Goal: Information Seeking & Learning: Learn about a topic

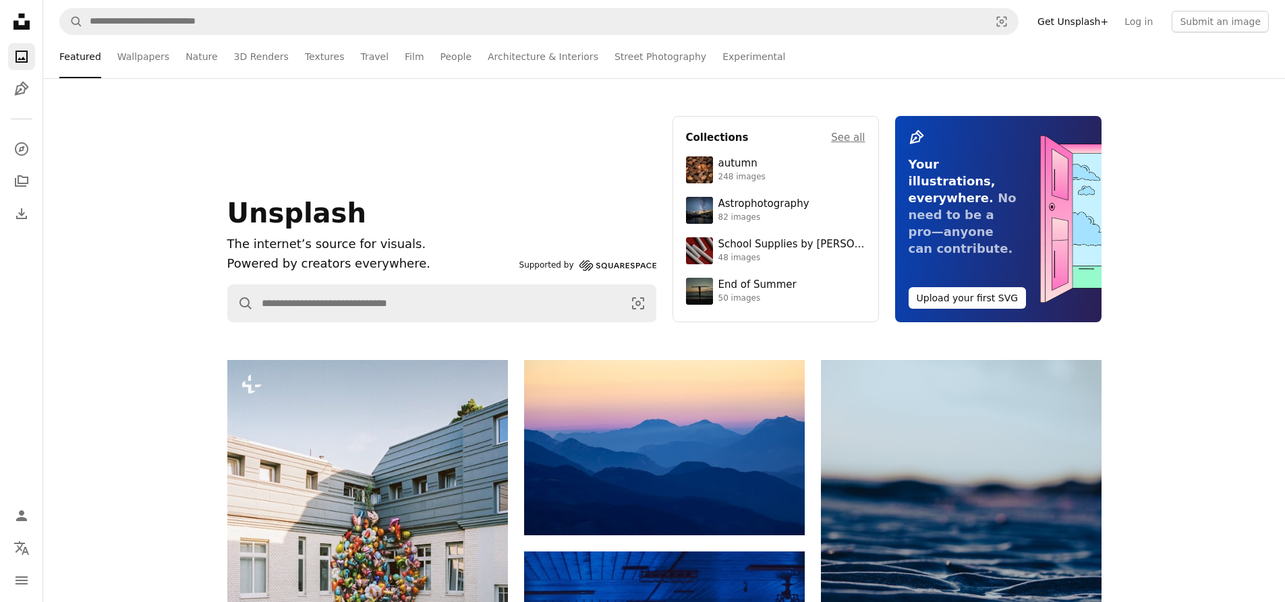
scroll to position [67, 0]
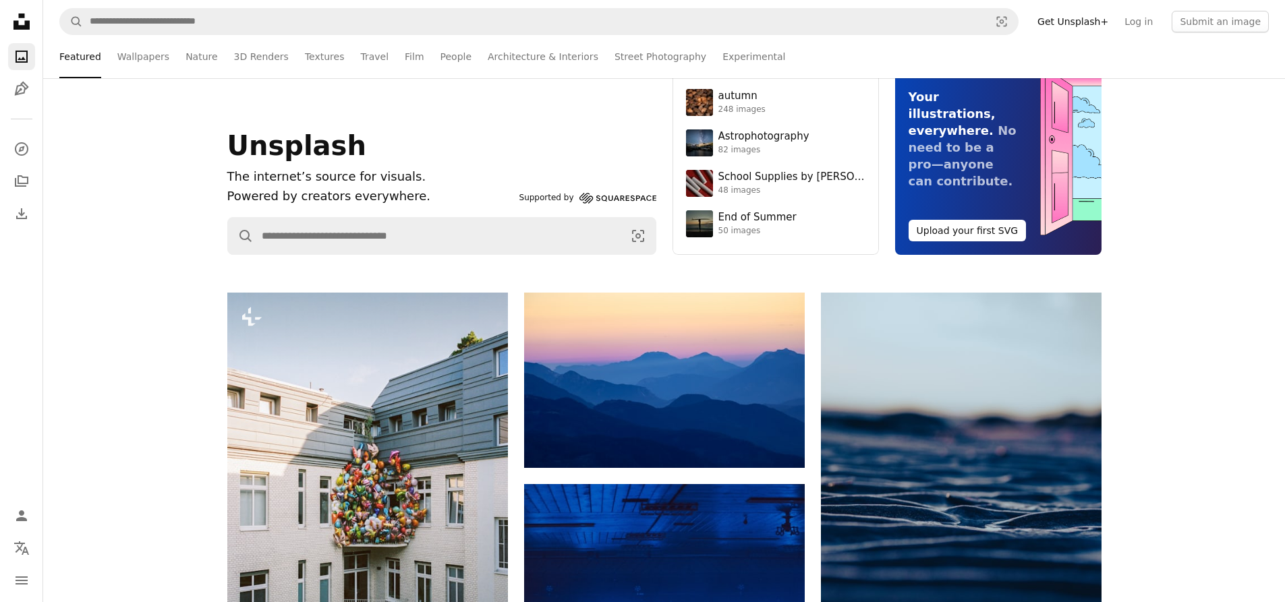
click at [627, 40] on nav "A magnifying glass Visual search Get Unsplash+ Log in Submit an image" at bounding box center [664, 21] width 1242 height 43
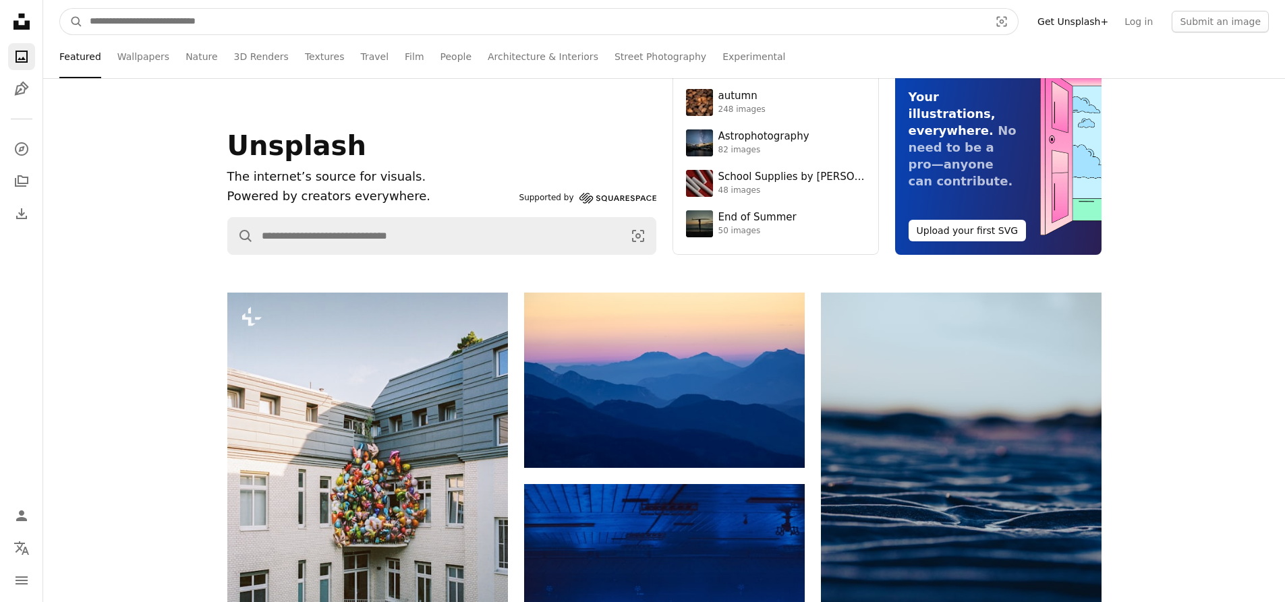
click at [635, 31] on input "Find visuals sitewide" at bounding box center [534, 22] width 902 height 26
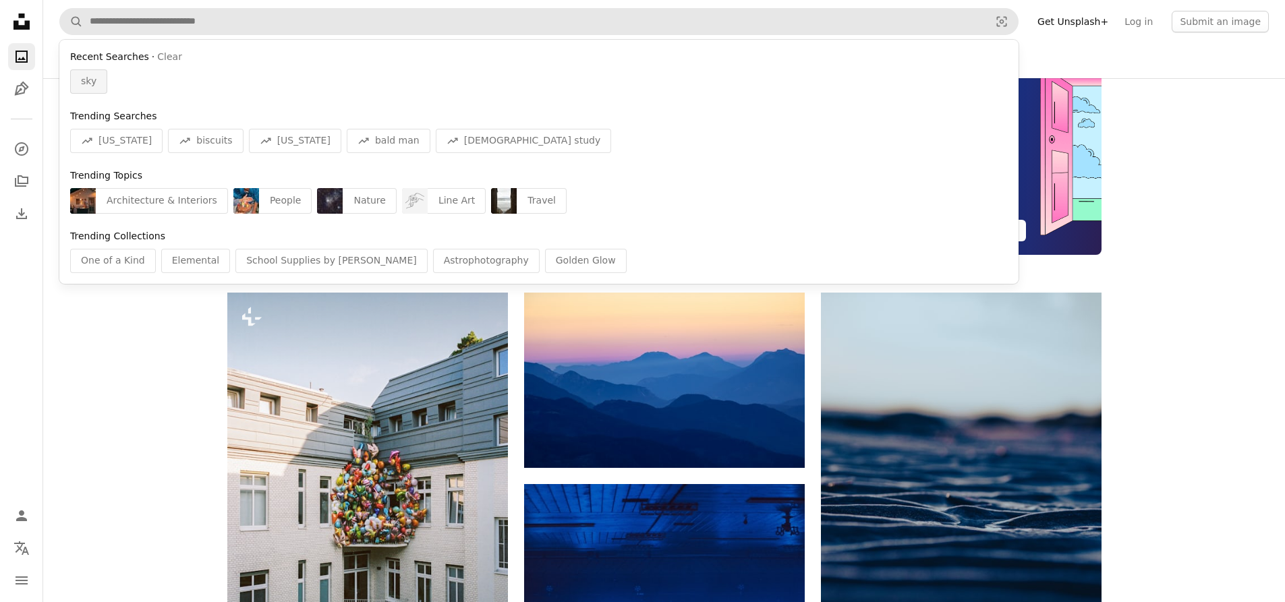
click at [88, 85] on span "sky" at bounding box center [89, 81] width 16 height 13
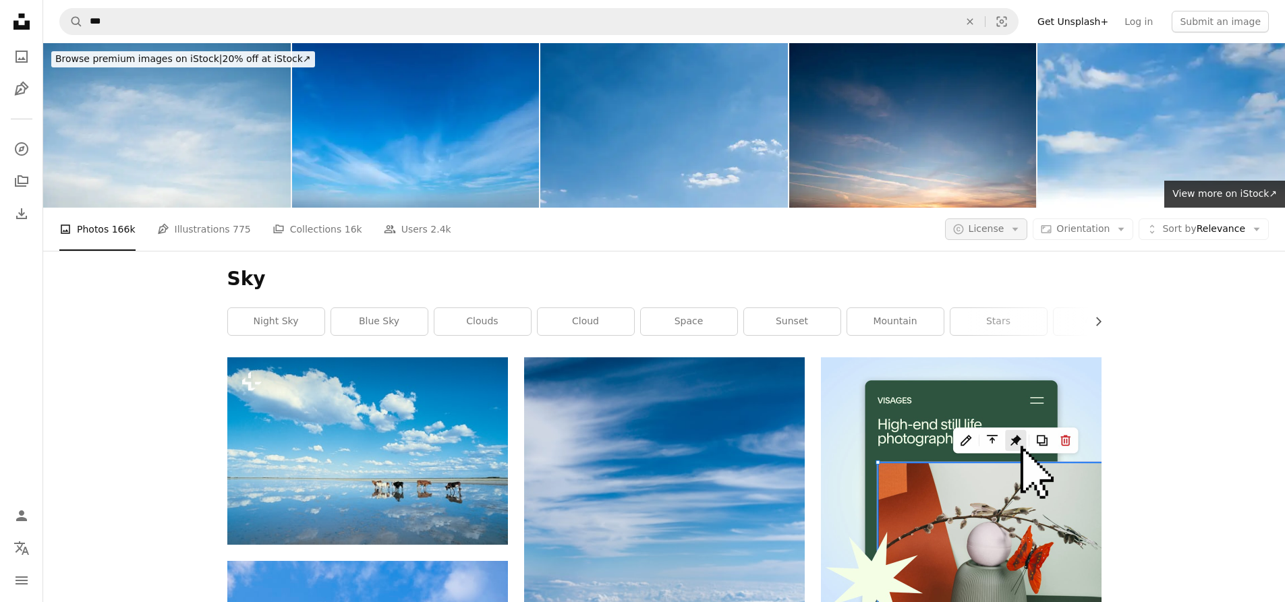
click at [1017, 238] on button "A copyright icon © License Arrow down" at bounding box center [986, 230] width 83 height 22
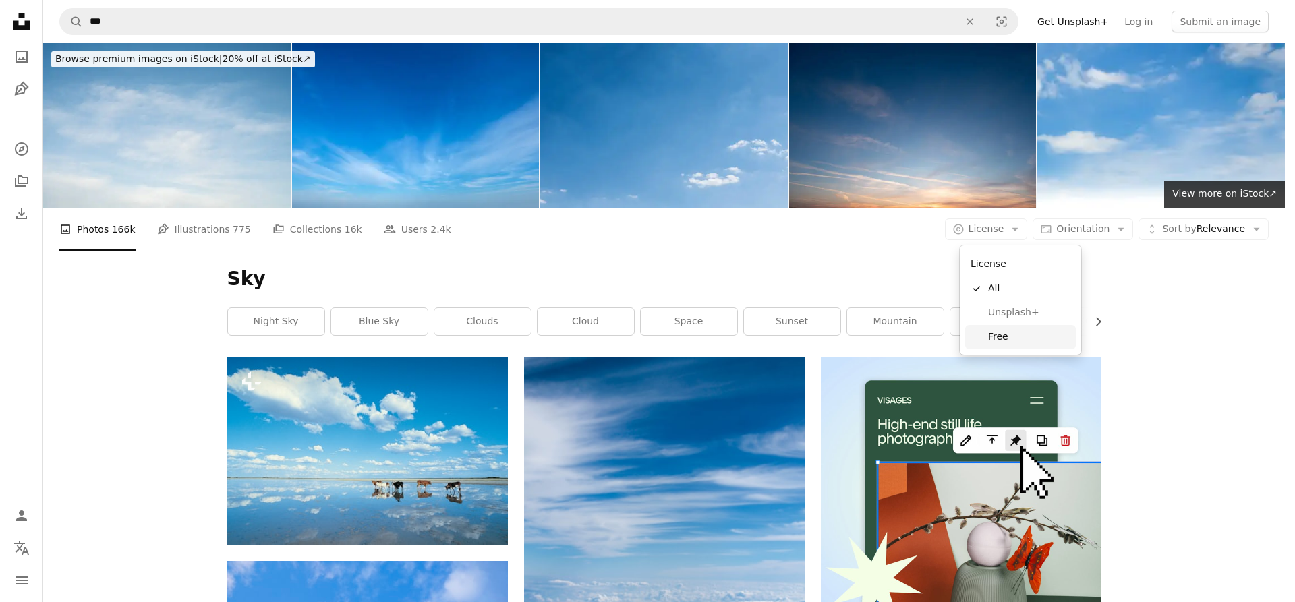
click at [988, 335] on span "Free" at bounding box center [1029, 336] width 82 height 13
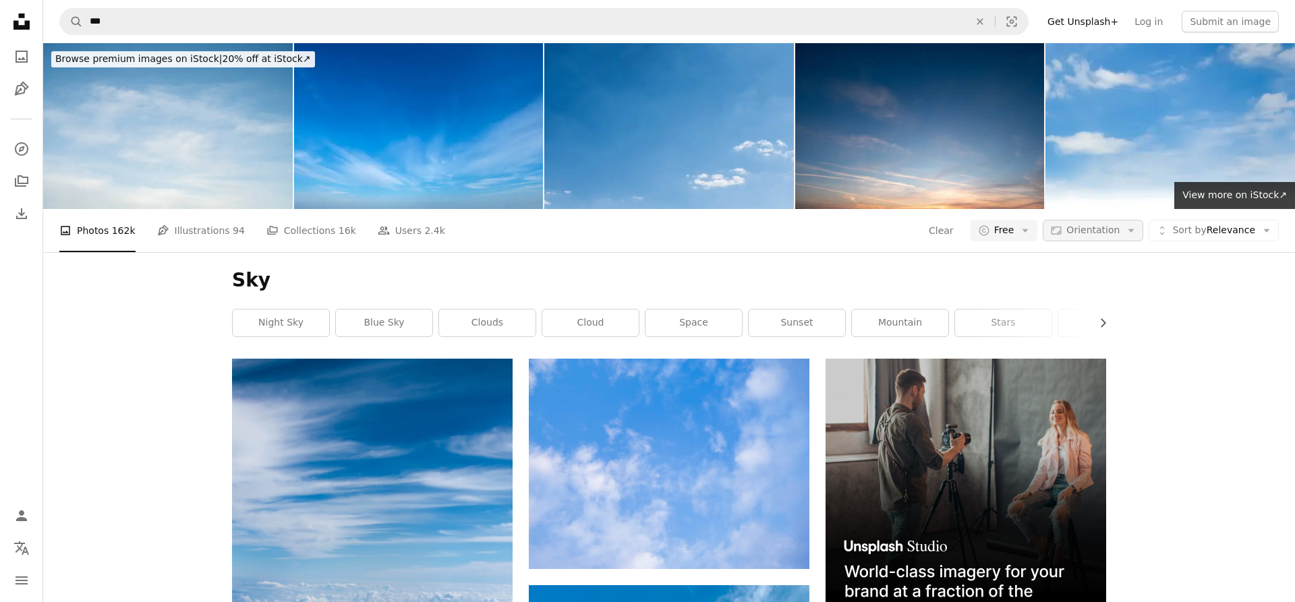
click at [1078, 231] on span "Orientation" at bounding box center [1092, 230] width 53 height 11
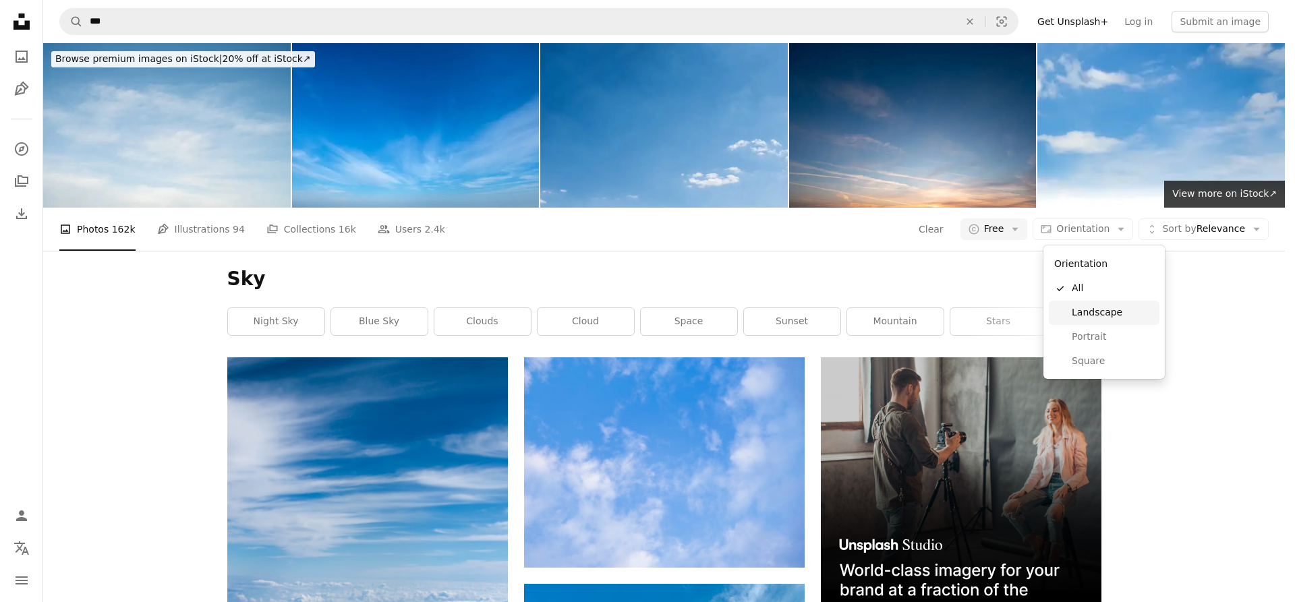
click at [1114, 316] on span "Landscape" at bounding box center [1113, 312] width 82 height 13
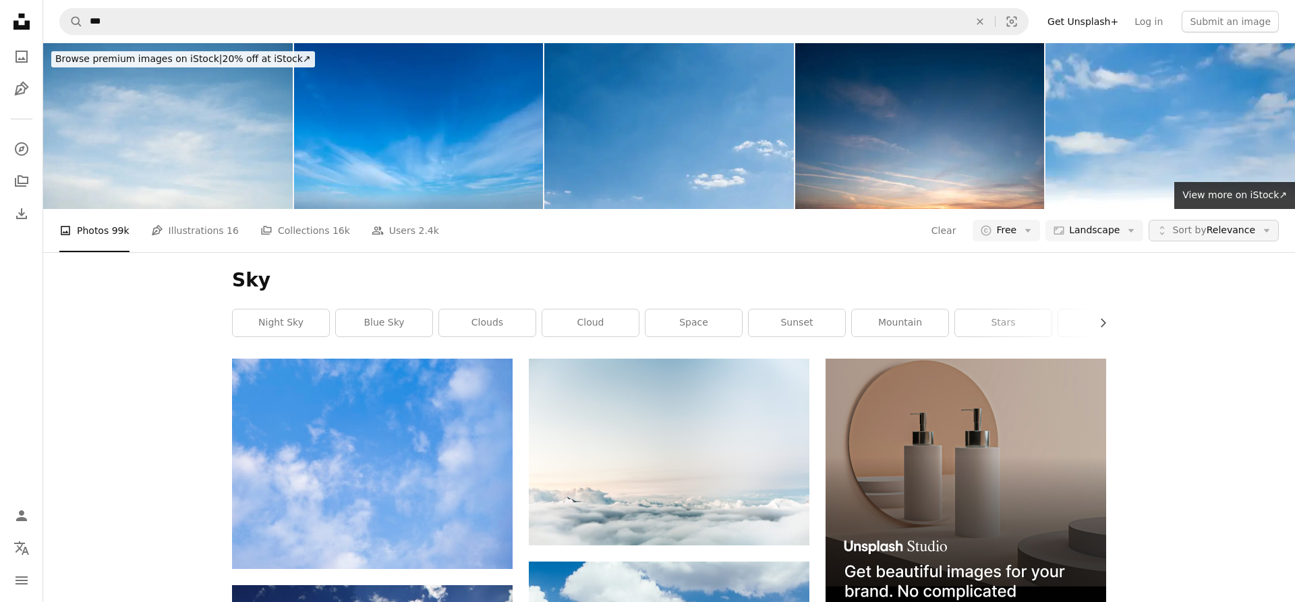
click at [1193, 228] on span "Sort by" at bounding box center [1189, 230] width 34 height 11
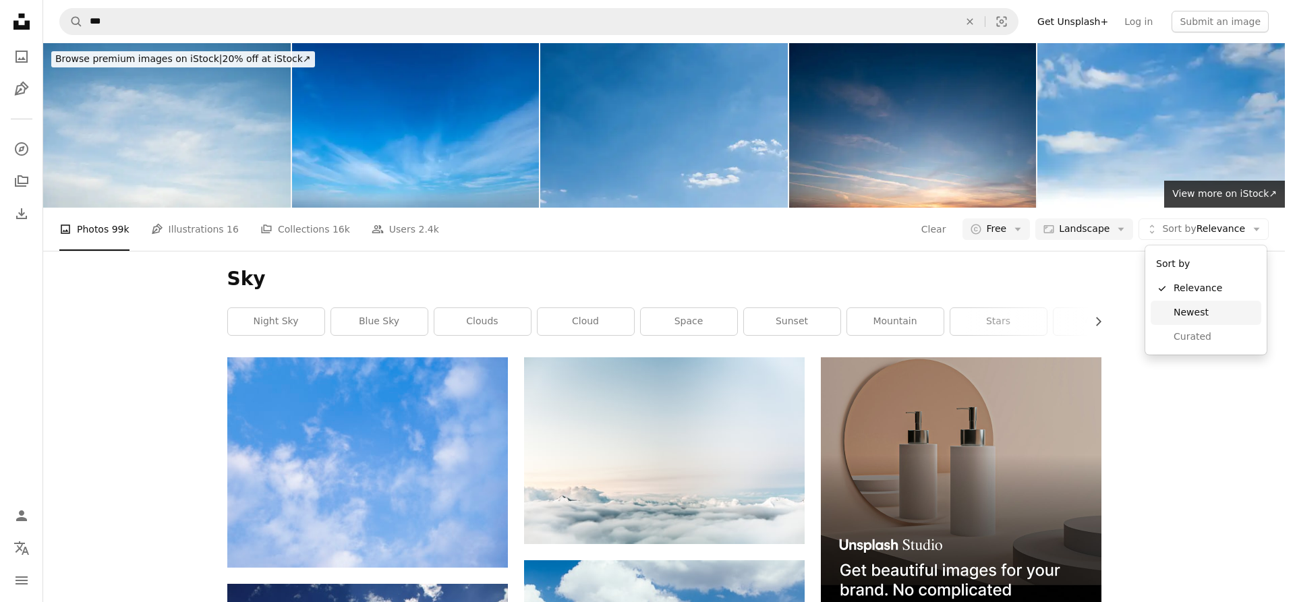
click at [1182, 304] on link "Newest" at bounding box center [1206, 313] width 111 height 24
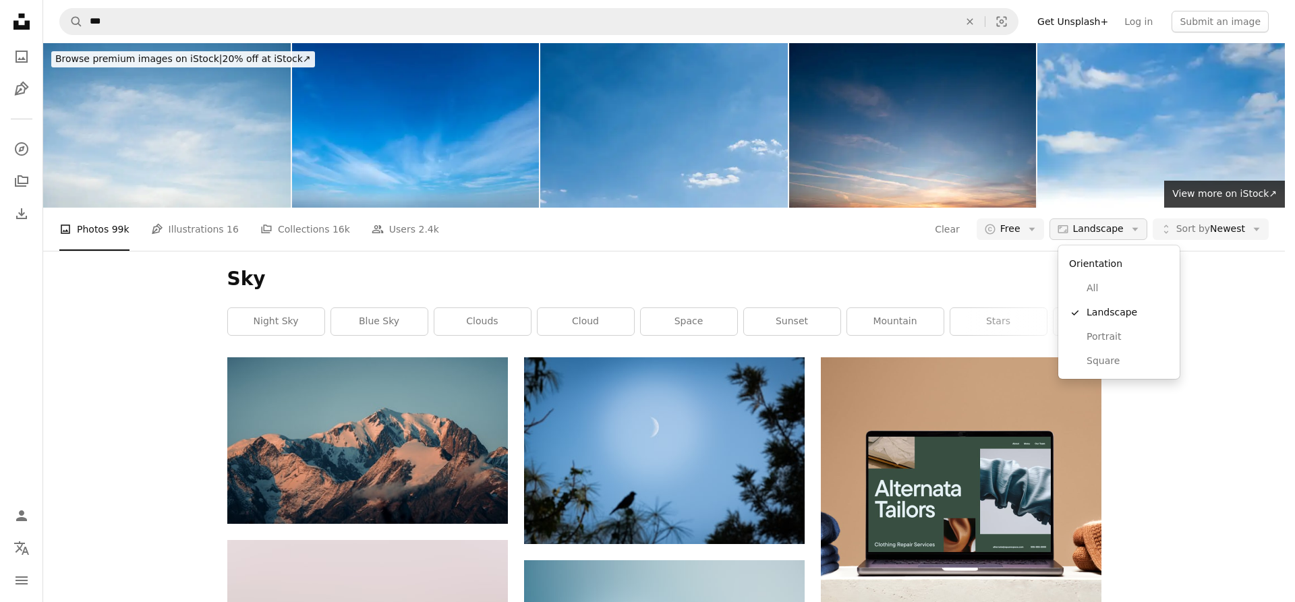
click at [1063, 232] on button "Aspect ratio Landscape Arrow down" at bounding box center [1098, 230] width 98 height 22
